Goal: Task Accomplishment & Management: Use online tool/utility

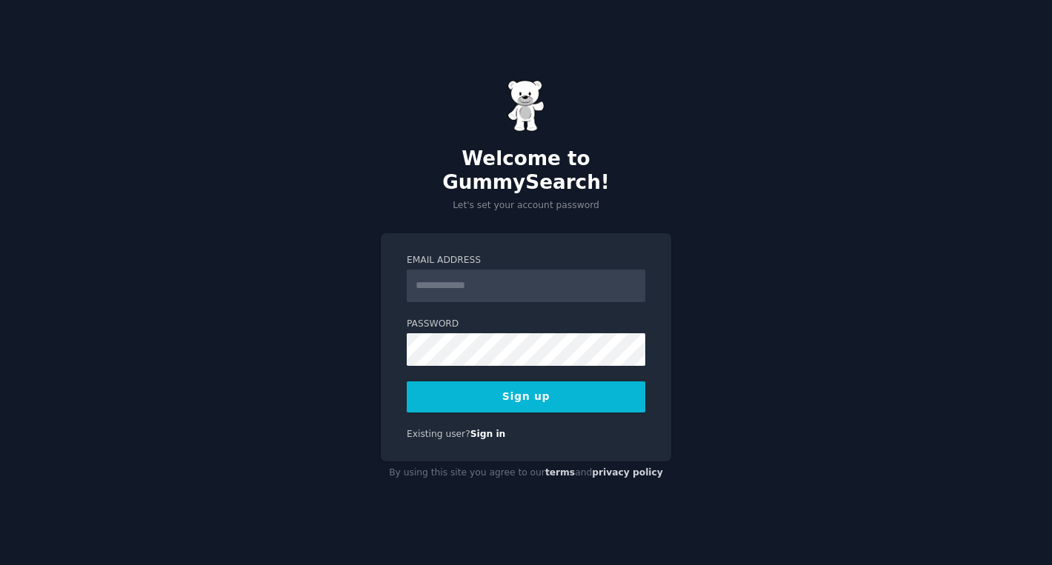
click at [471, 276] on input "Email Address" at bounding box center [526, 286] width 239 height 33
click at [488, 210] on div "Welcome to GummySearch! Let's set your account password Email Address Password …" at bounding box center [526, 282] width 1052 height 565
click at [468, 282] on input "Email Address" at bounding box center [526, 286] width 239 height 33
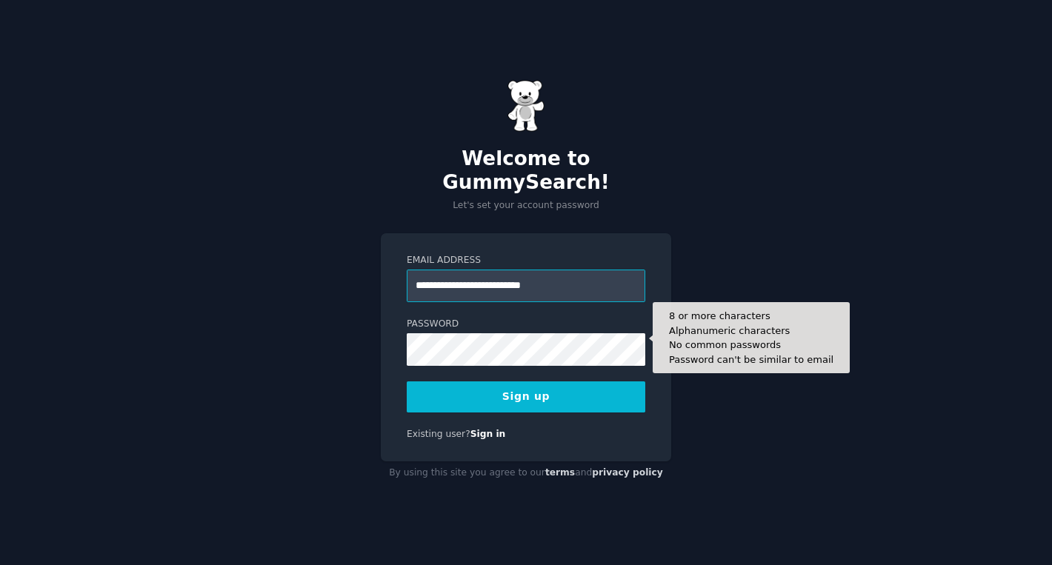
type input "**********"
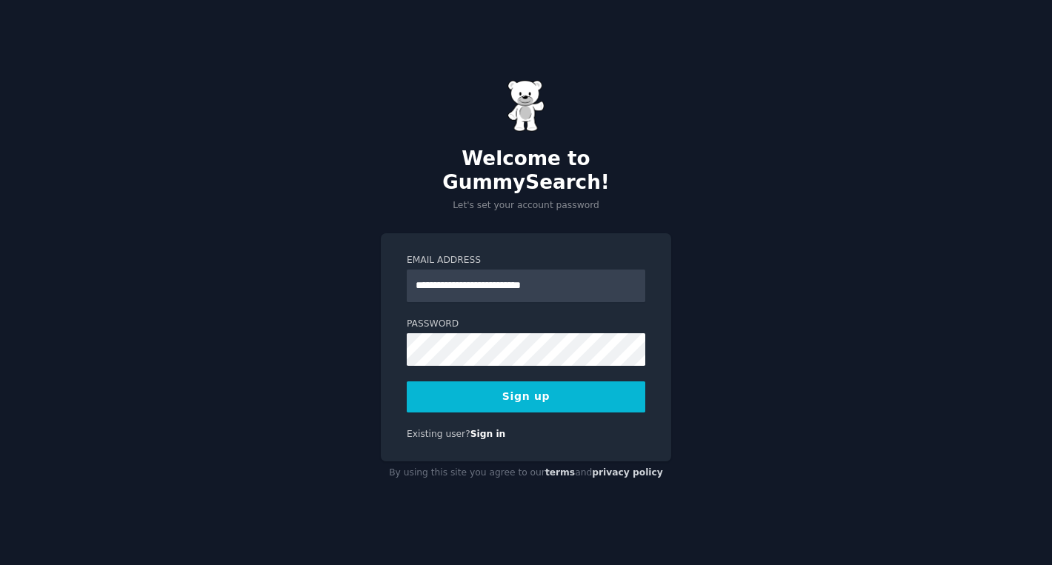
click at [513, 382] on button "Sign up" at bounding box center [526, 397] width 239 height 31
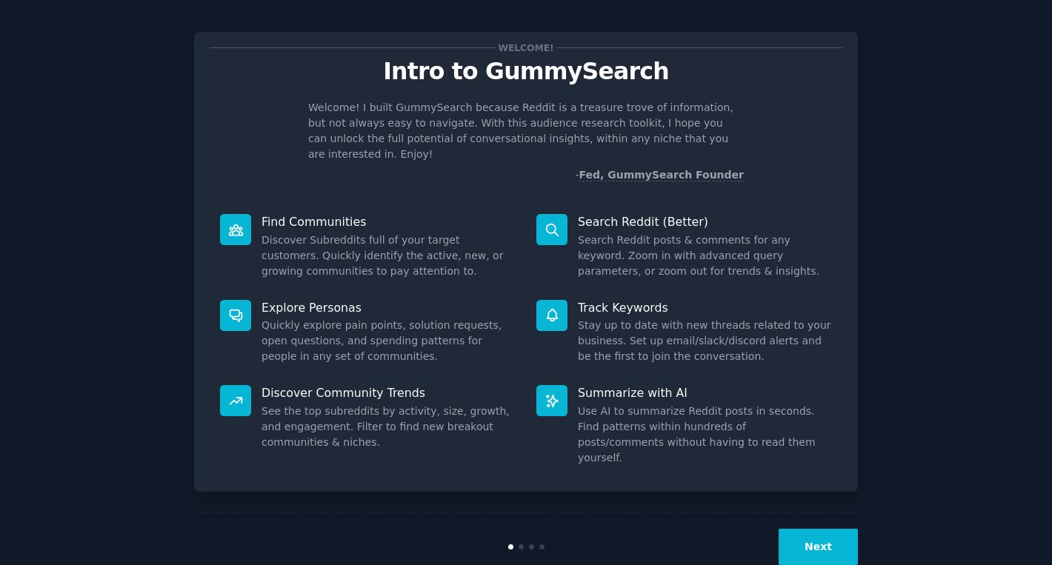
scroll to position [14, 0]
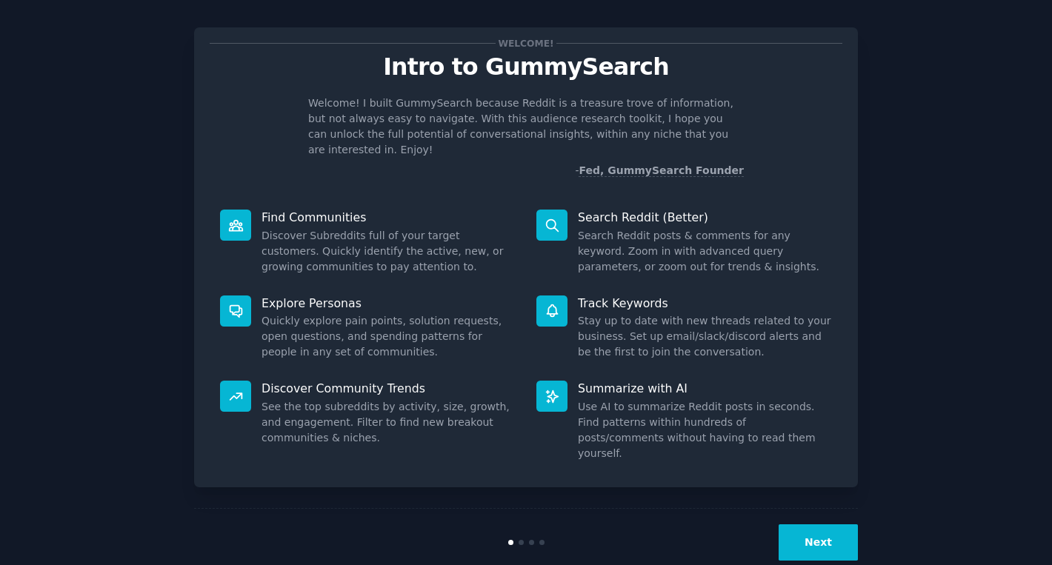
click at [819, 525] on button "Next" at bounding box center [818, 543] width 79 height 36
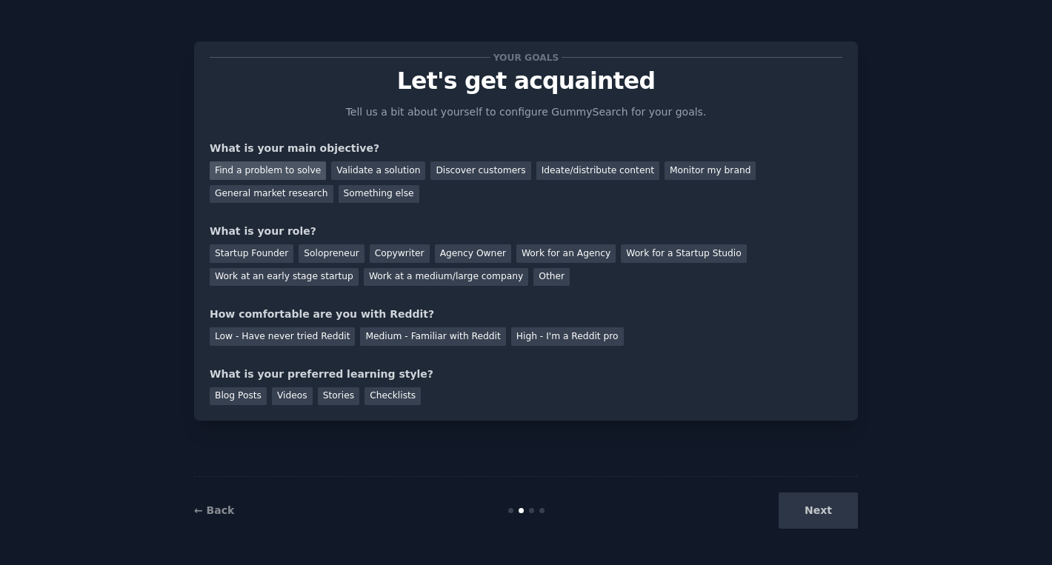
click at [277, 173] on div "Find a problem to solve" at bounding box center [268, 171] width 116 height 19
click at [329, 252] on div "Solopreneur" at bounding box center [331, 254] width 65 height 19
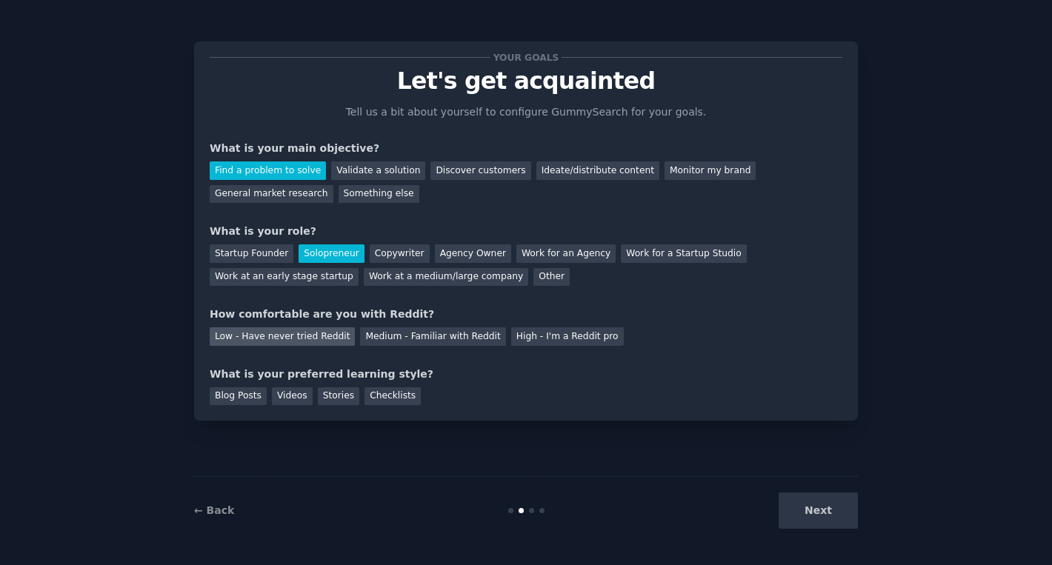
click at [283, 337] on div "Low - Have never tried Reddit" at bounding box center [282, 337] width 145 height 19
click at [387, 399] on div "Checklists" at bounding box center [393, 397] width 56 height 19
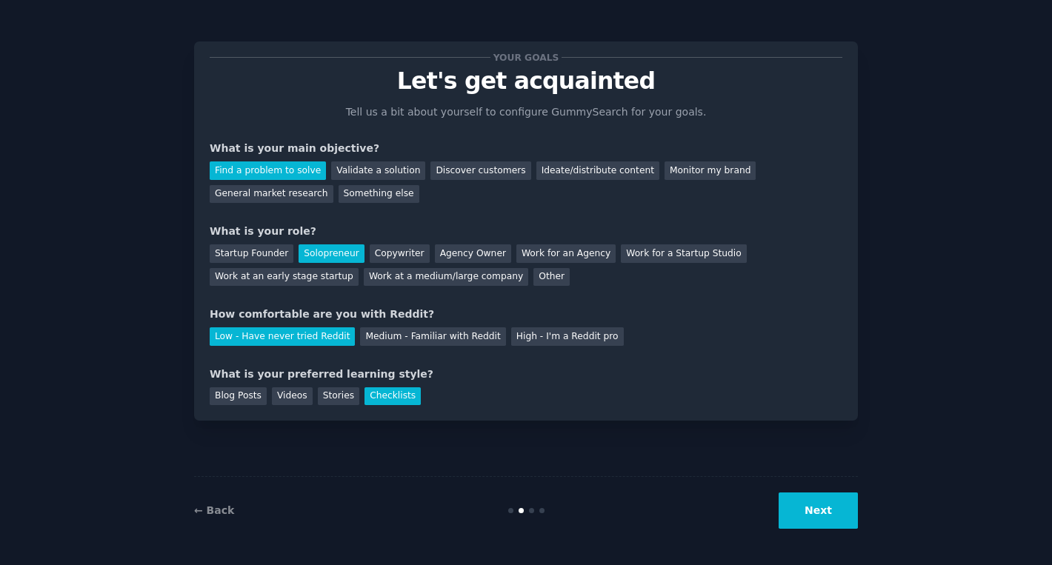
click at [837, 508] on button "Next" at bounding box center [818, 511] width 79 height 36
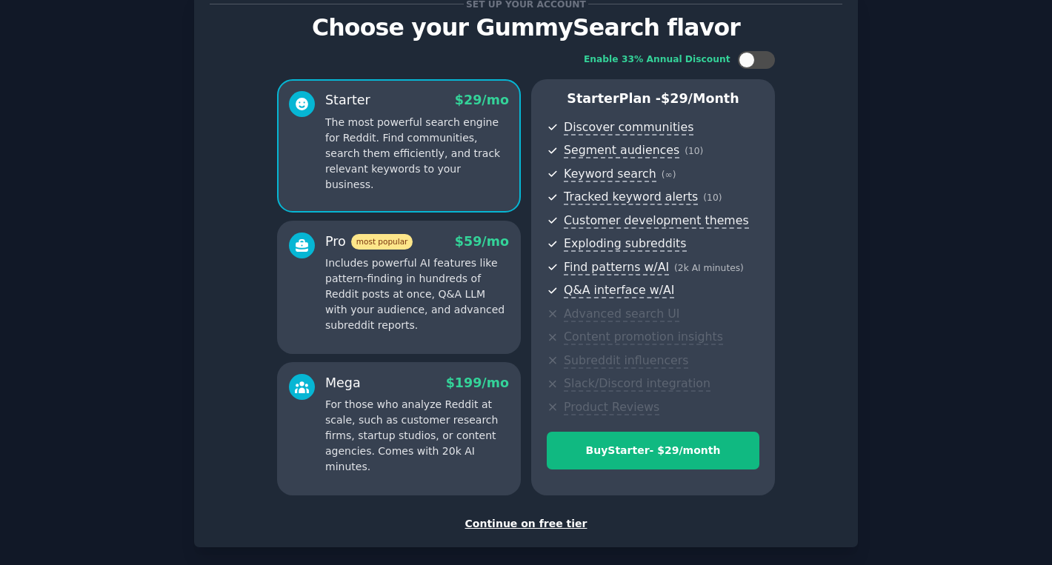
scroll to position [124, 0]
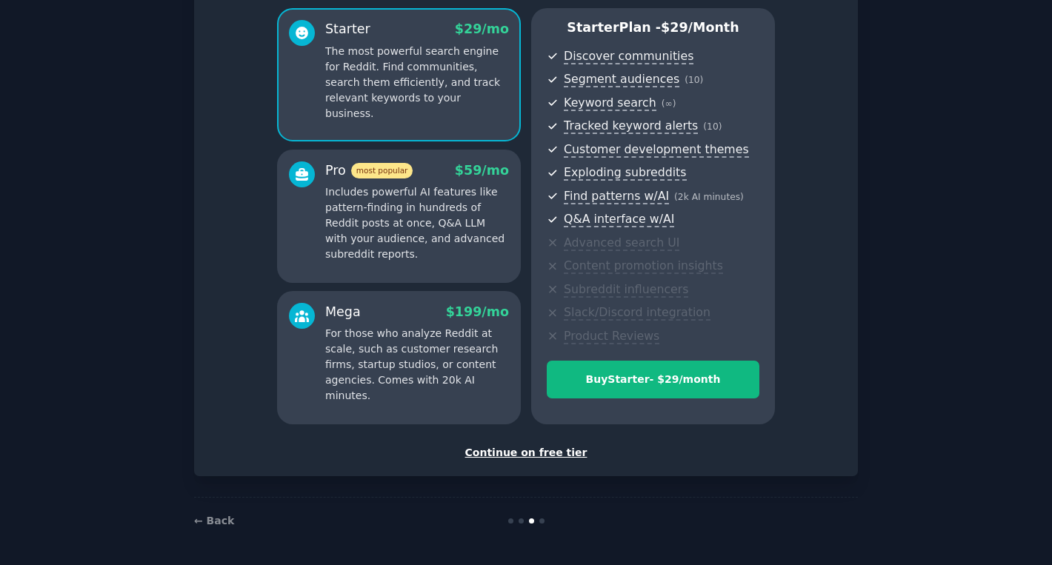
click at [521, 457] on div "Continue on free tier" at bounding box center [526, 453] width 633 height 16
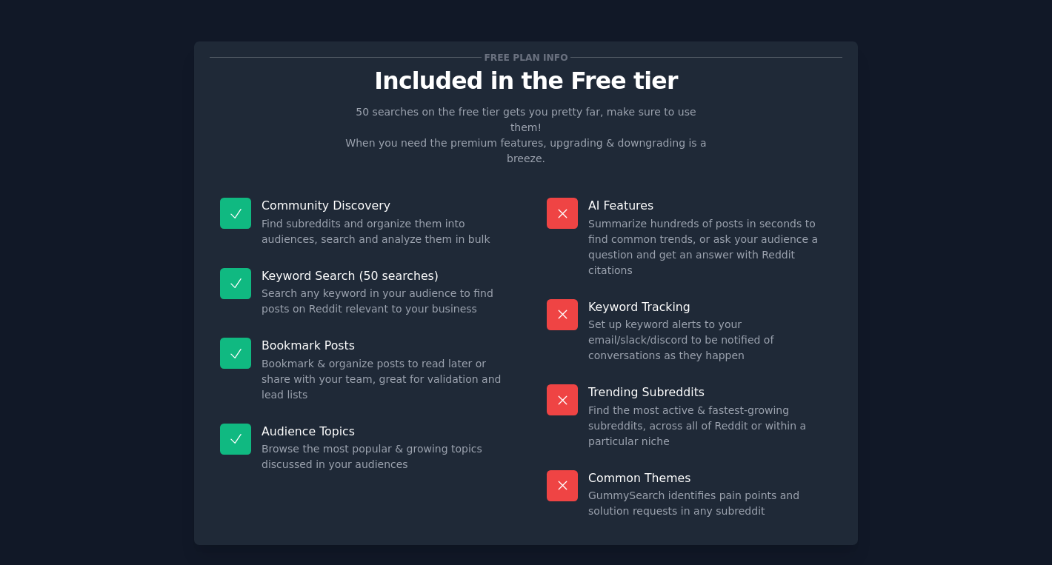
scroll to position [12, 0]
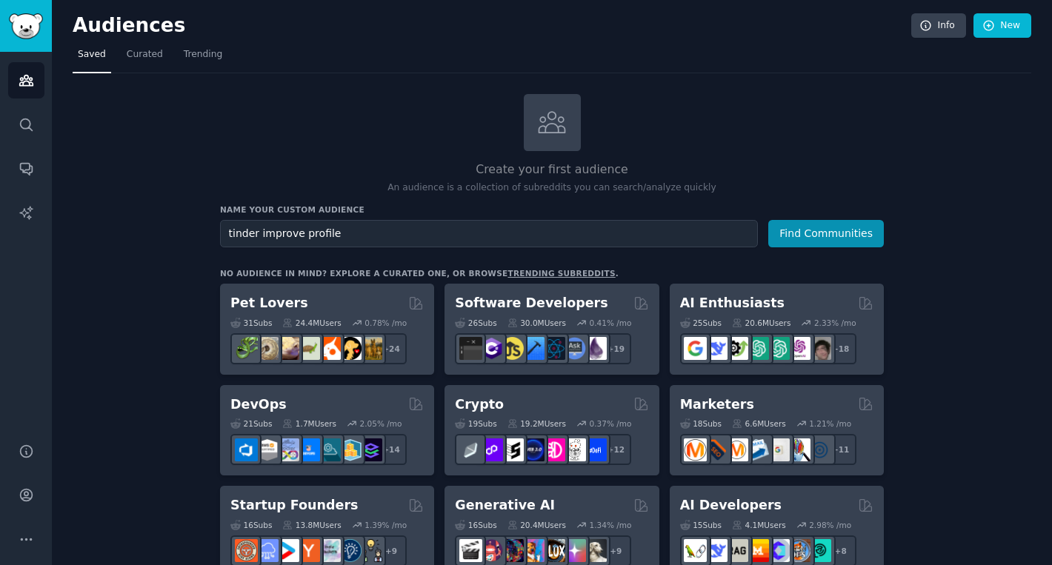
type input "tinder improve profile"
click at [768, 220] on button "Find Communities" at bounding box center [826, 233] width 116 height 27
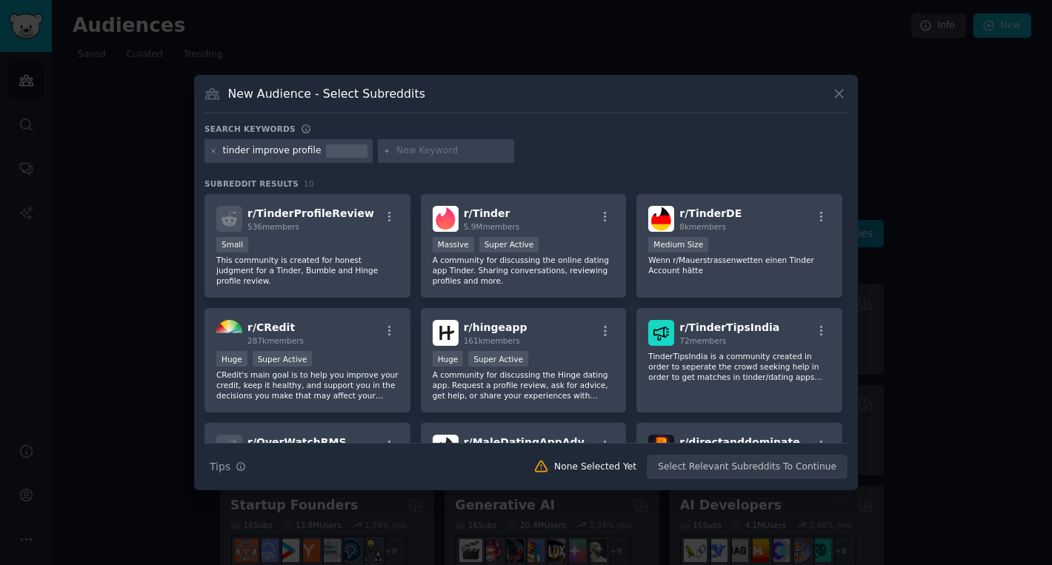
click at [289, 151] on div "tinder improve profile" at bounding box center [272, 151] width 99 height 13
click at [214, 154] on icon at bounding box center [214, 151] width 8 height 8
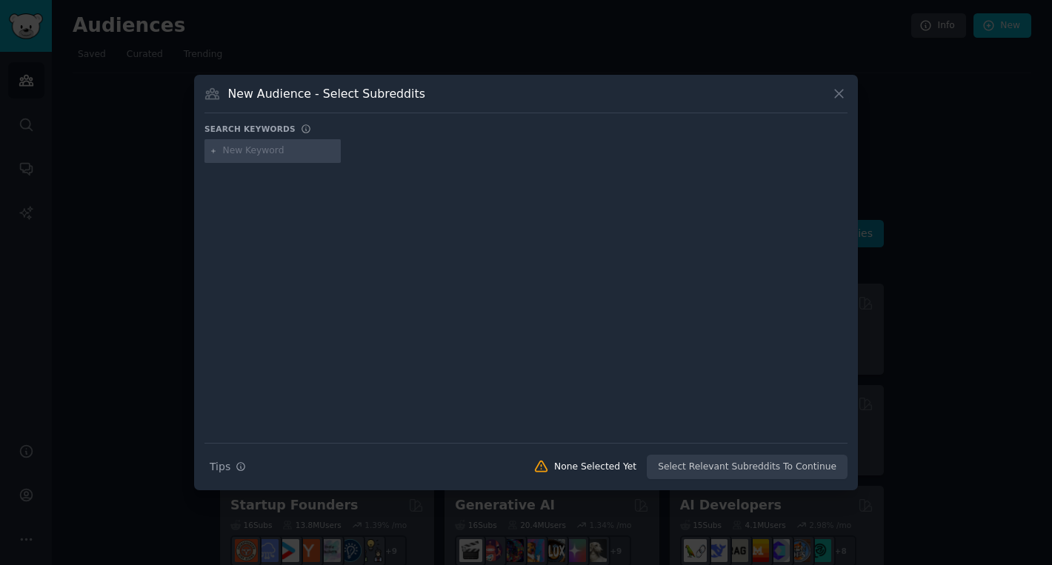
click at [262, 151] on input "text" at bounding box center [279, 151] width 113 height 13
type input "f"
type input "s"
